Goal: Task Accomplishment & Management: Use online tool/utility

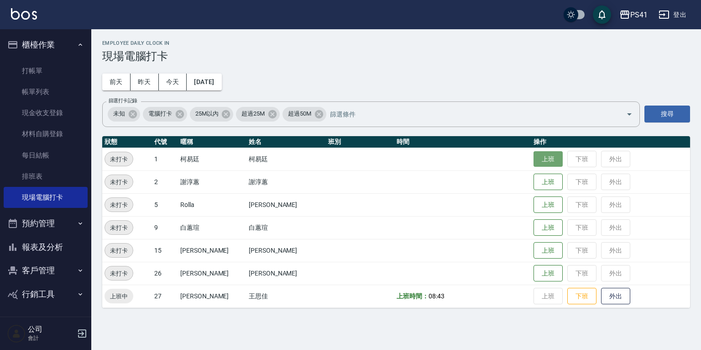
click at [534, 157] on button "上班" at bounding box center [548, 159] width 29 height 16
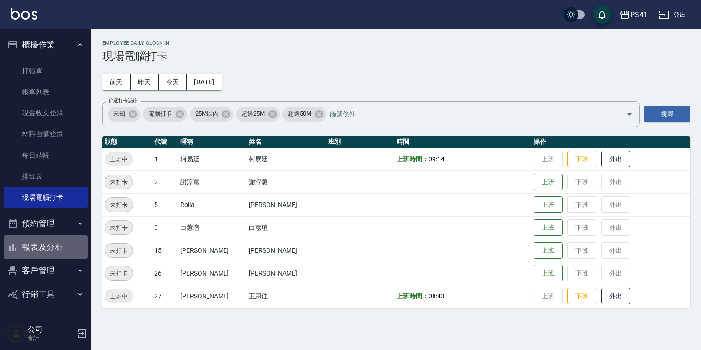
click at [46, 243] on button "報表及分析" at bounding box center [46, 247] width 84 height 24
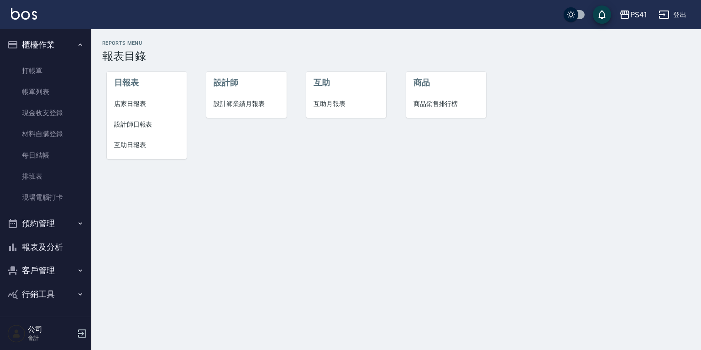
click at [149, 125] on span "設計師日報表" at bounding box center [146, 125] width 65 height 10
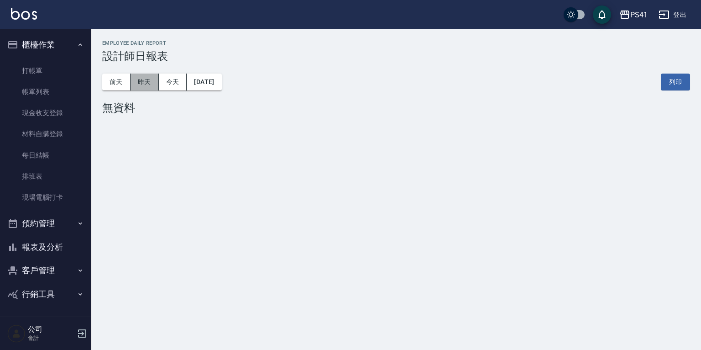
click at [142, 80] on button "昨天" at bounding box center [145, 81] width 28 height 17
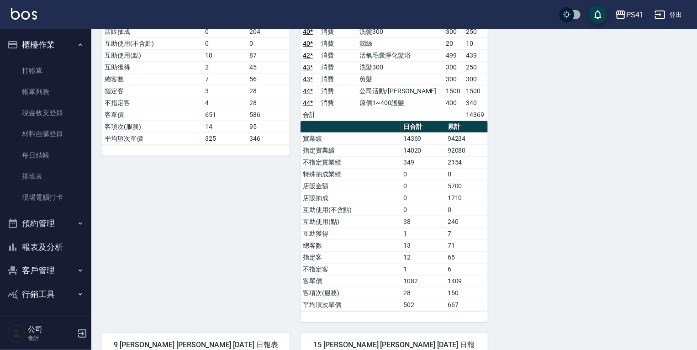
scroll to position [219, 0]
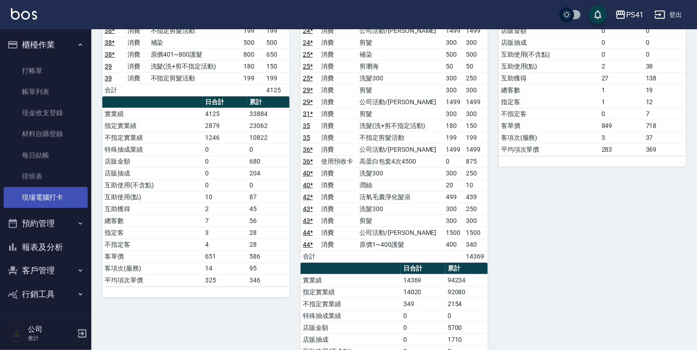
click at [54, 199] on link "現場電腦打卡" at bounding box center [46, 197] width 84 height 21
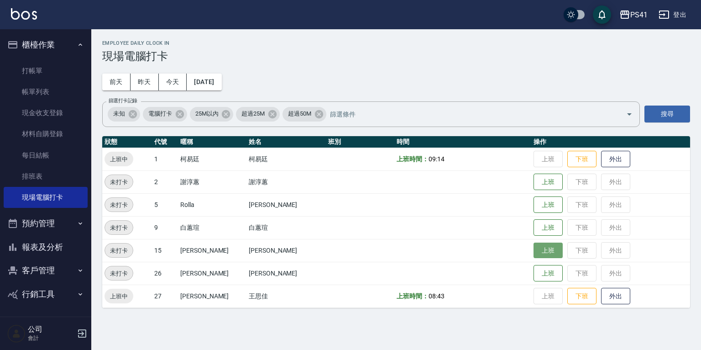
click at [534, 252] on button "上班" at bounding box center [548, 250] width 29 height 16
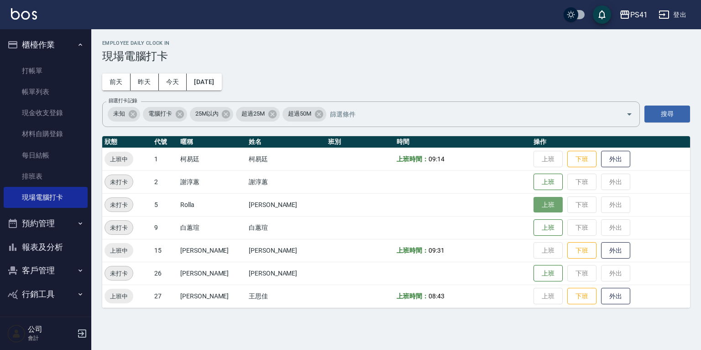
click at [534, 201] on button "上班" at bounding box center [548, 205] width 29 height 16
click at [541, 187] on button "上班" at bounding box center [548, 182] width 29 height 16
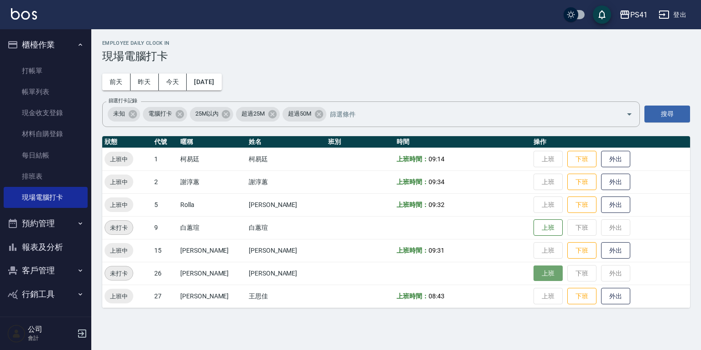
click at [534, 274] on button "上班" at bounding box center [548, 273] width 29 height 16
